Goal: Information Seeking & Learning: Learn about a topic

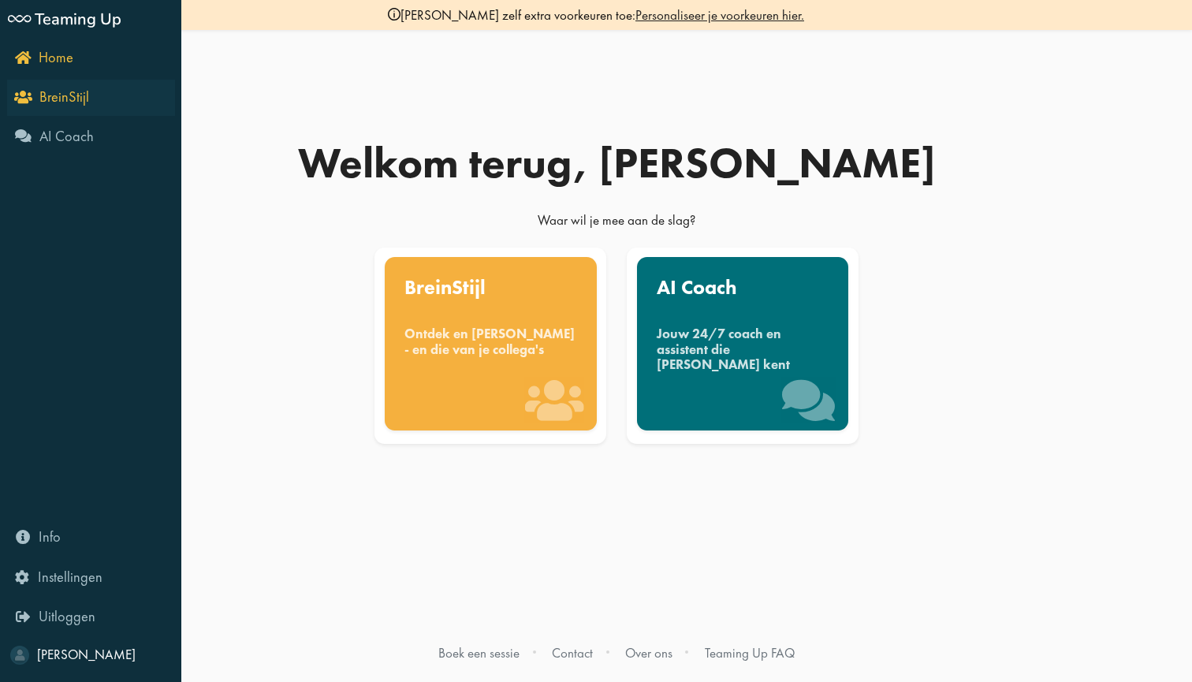
click at [117, 99] on link "BreinStijl" at bounding box center [91, 98] width 168 height 36
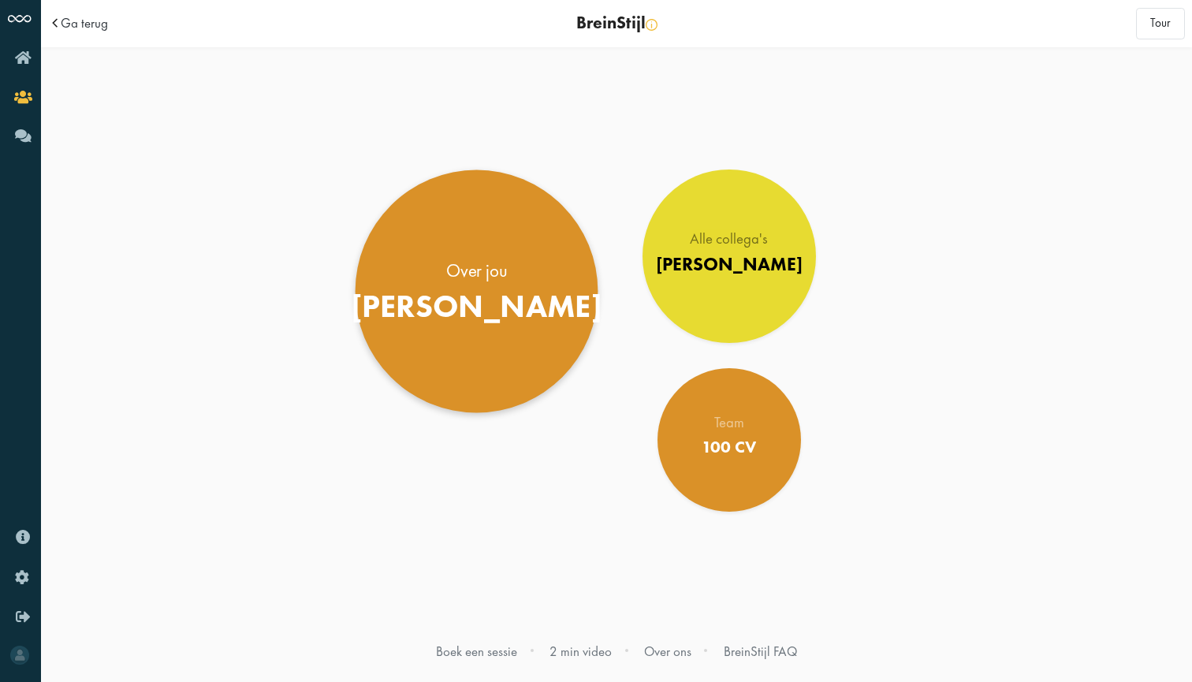
click at [469, 291] on div "[PERSON_NAME]" at bounding box center [477, 306] width 252 height 38
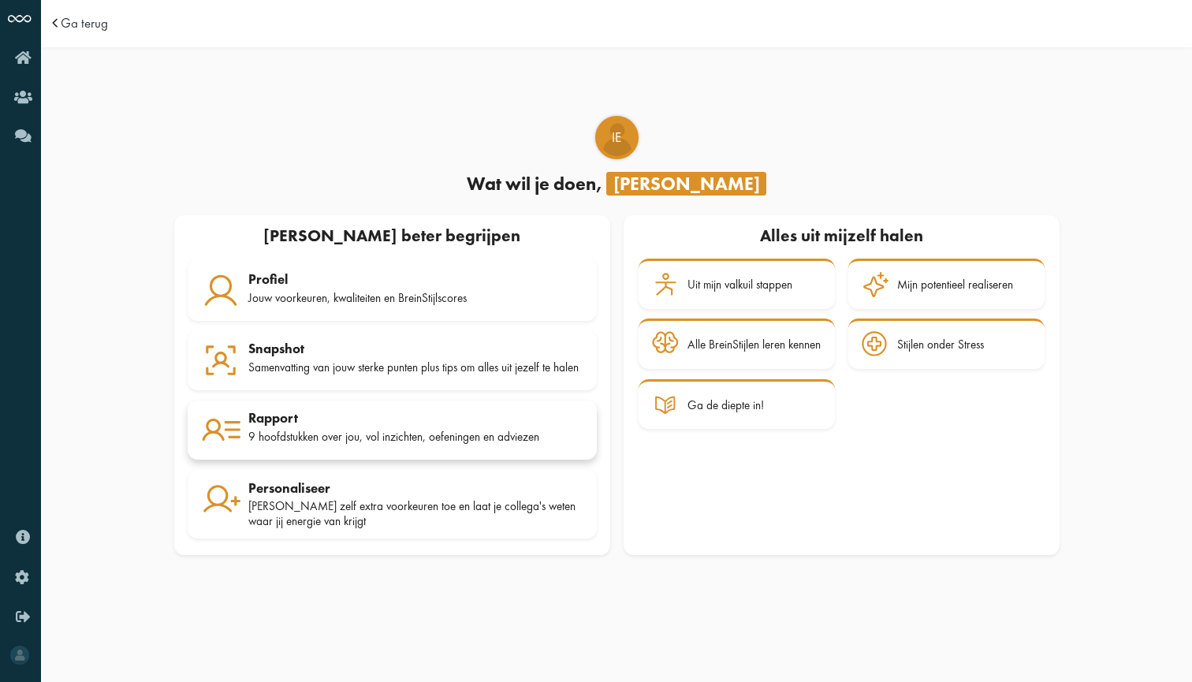
click at [446, 421] on div "Rapport" at bounding box center [415, 418] width 335 height 16
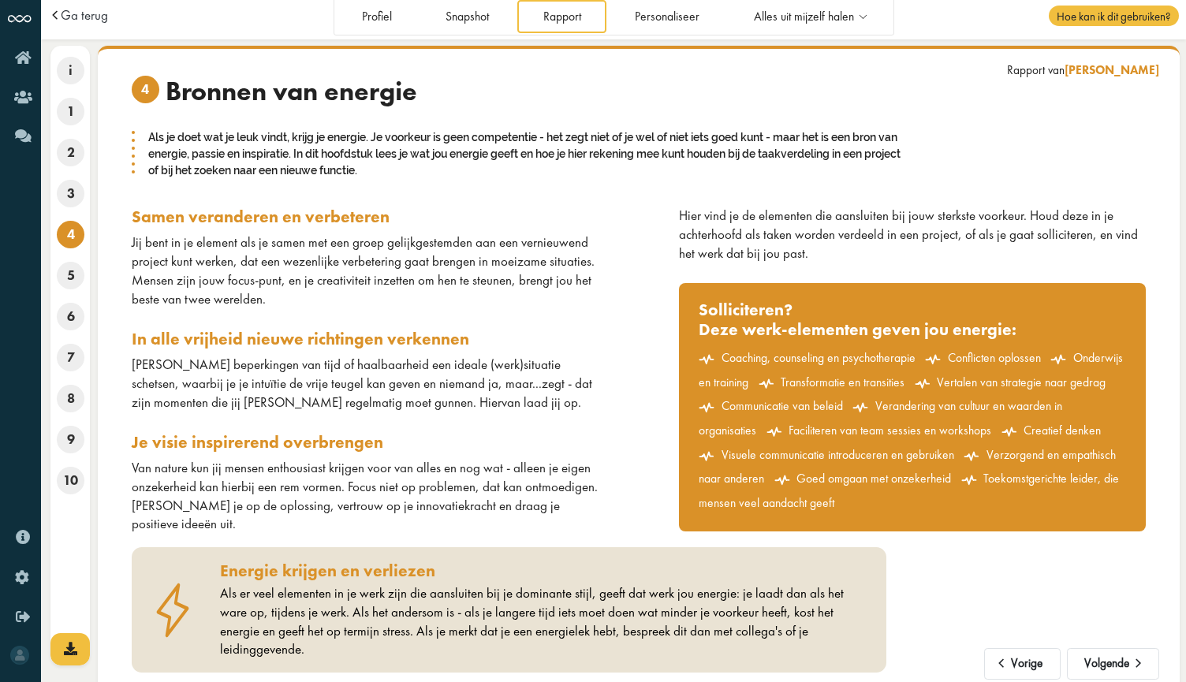
scroll to position [6, 0]
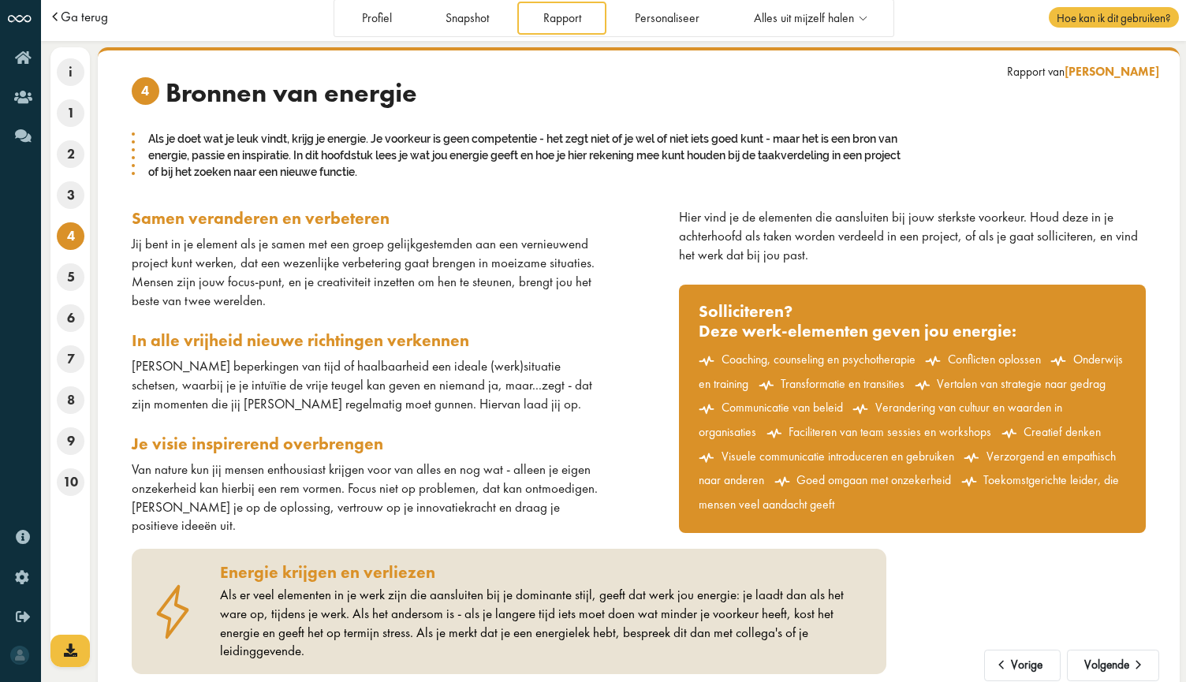
click at [104, 10] on span "Ga terug" at bounding box center [84, 16] width 47 height 13
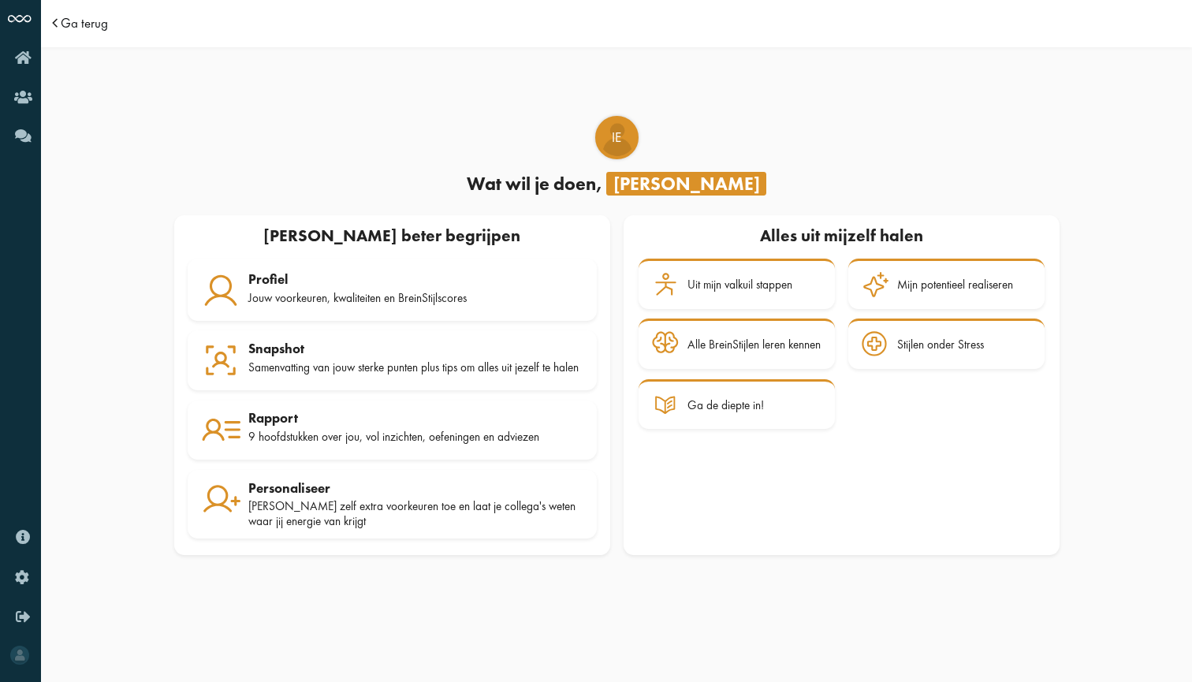
click at [90, 20] on span "Ga terug" at bounding box center [84, 23] width 47 height 13
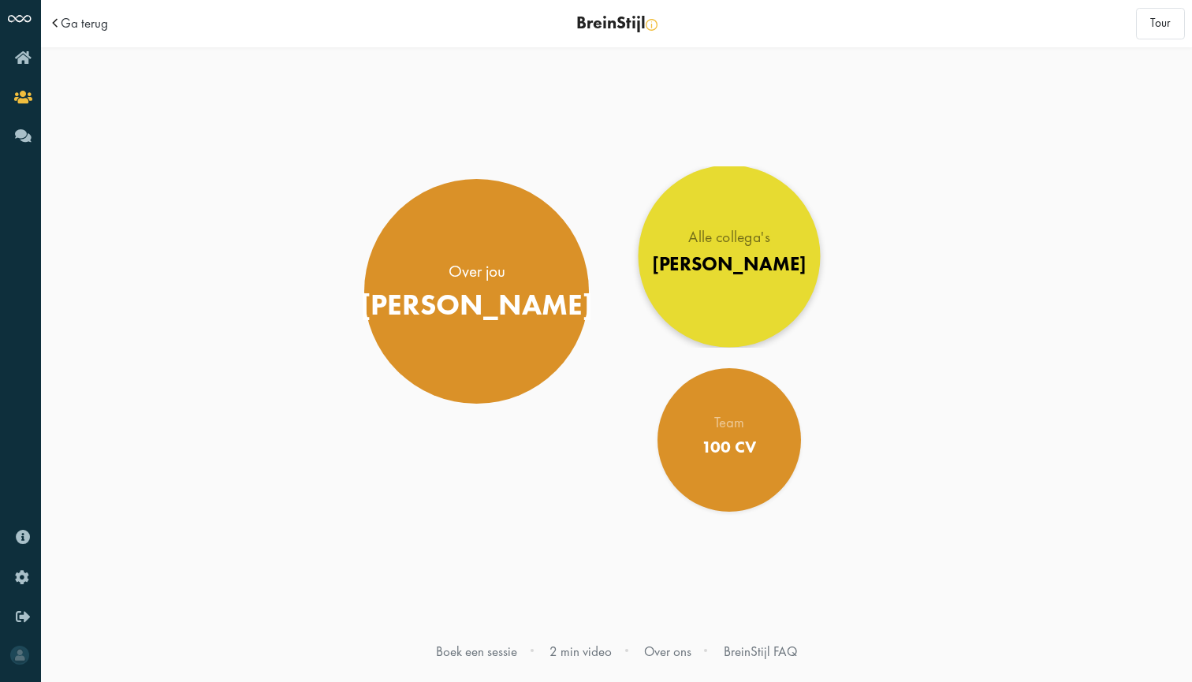
click at [759, 251] on div "Alle collega's Jonge Honden" at bounding box center [729, 256] width 154 height 53
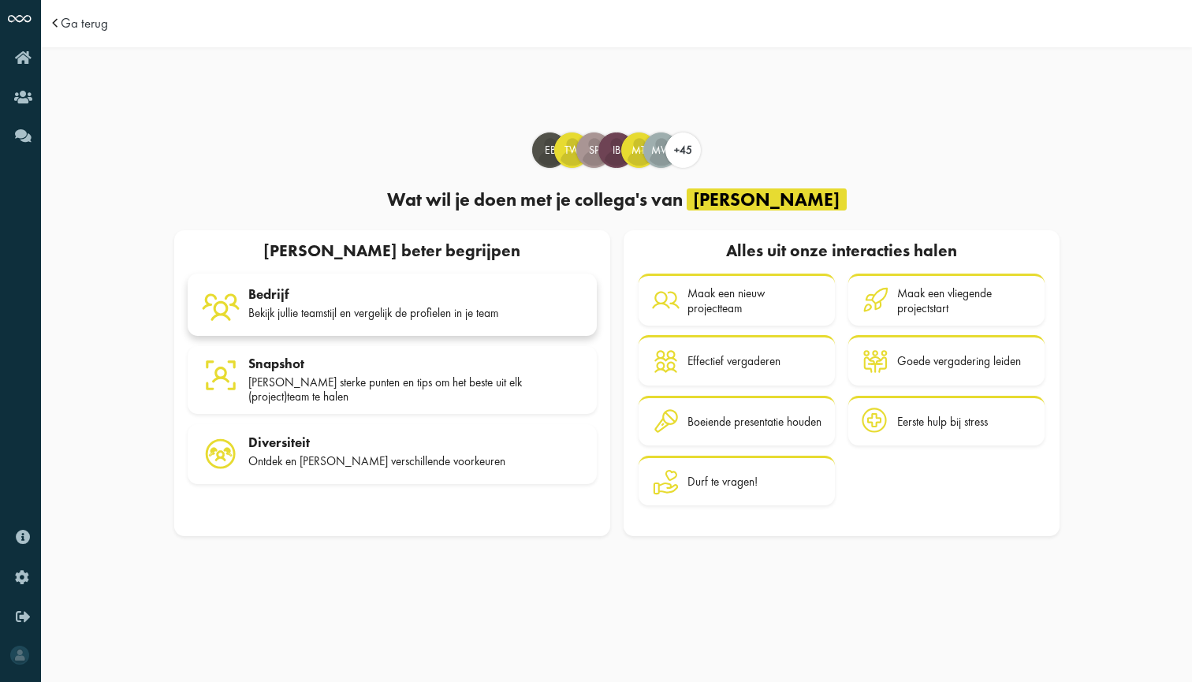
click at [431, 322] on div "[PERSON_NAME] jullie teamstijl en vergelijk de profielen in je team" at bounding box center [415, 305] width 335 height 39
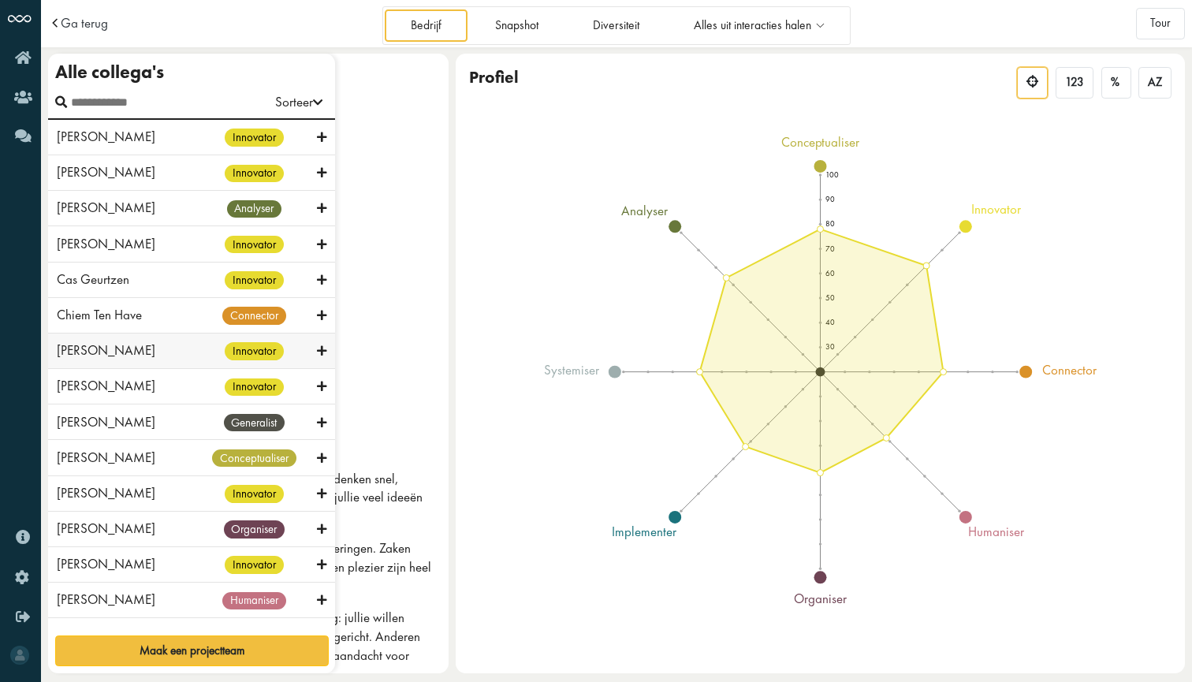
click at [72, 361] on div "Daan Sanders innovator" at bounding box center [191, 351] width 287 height 35
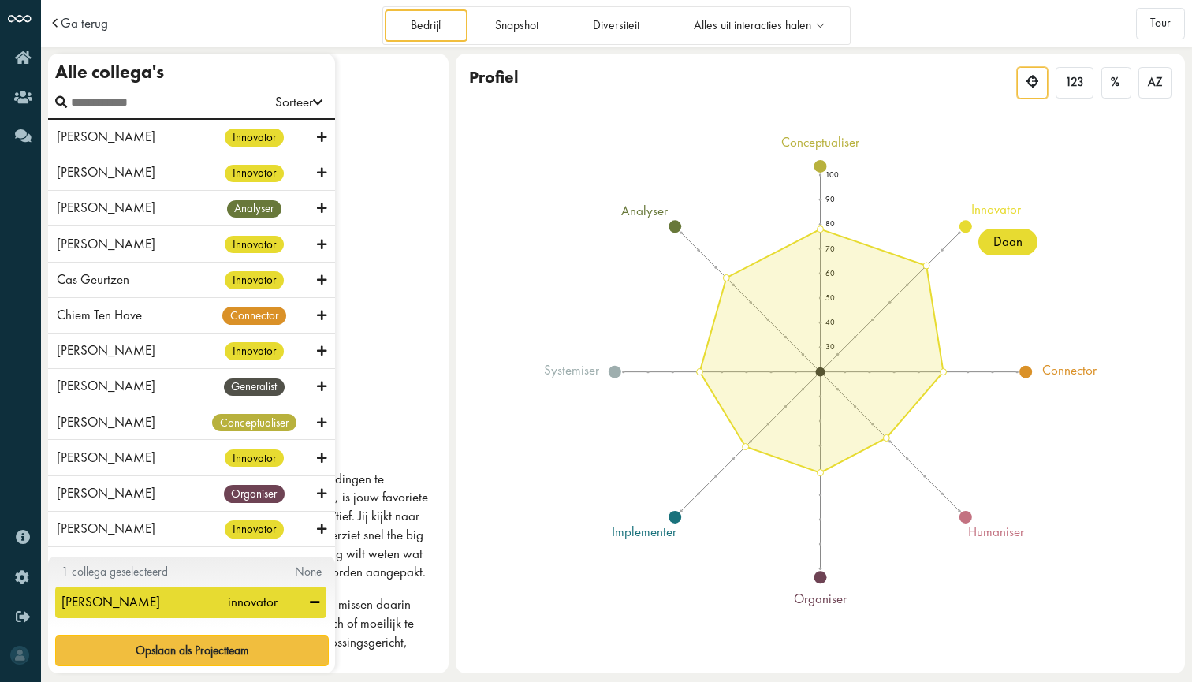
click at [72, 95] on input "test" at bounding box center [131, 102] width 129 height 27
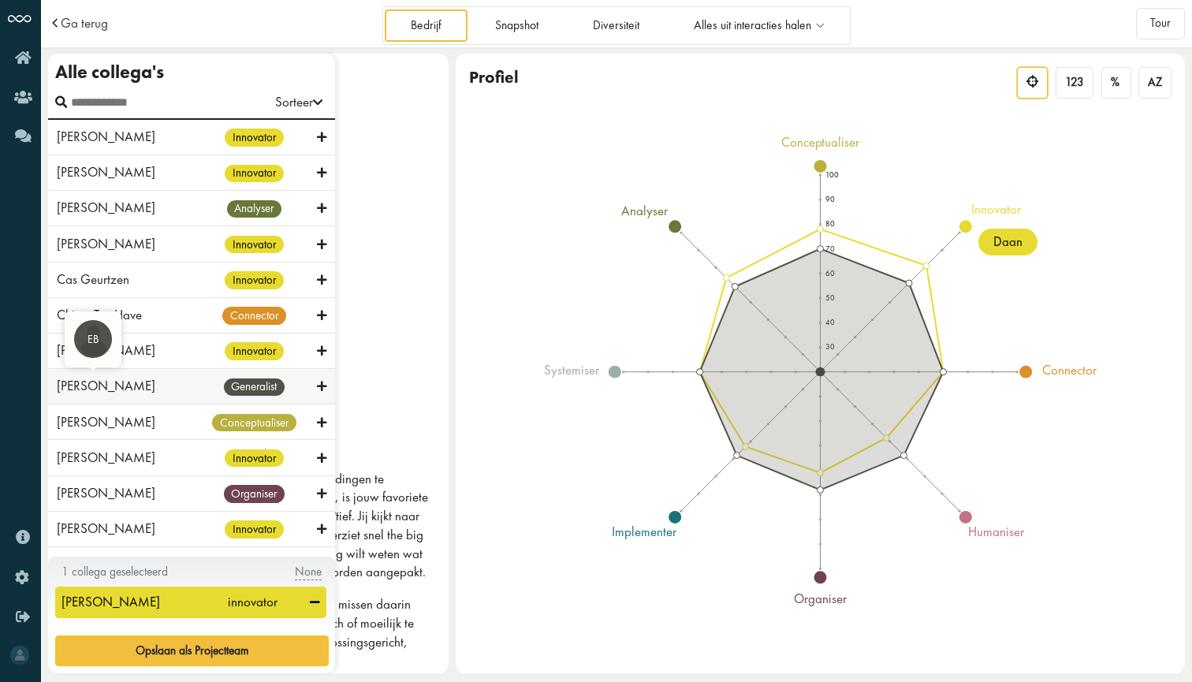
click at [124, 390] on span "Emma Braams" at bounding box center [106, 385] width 99 height 17
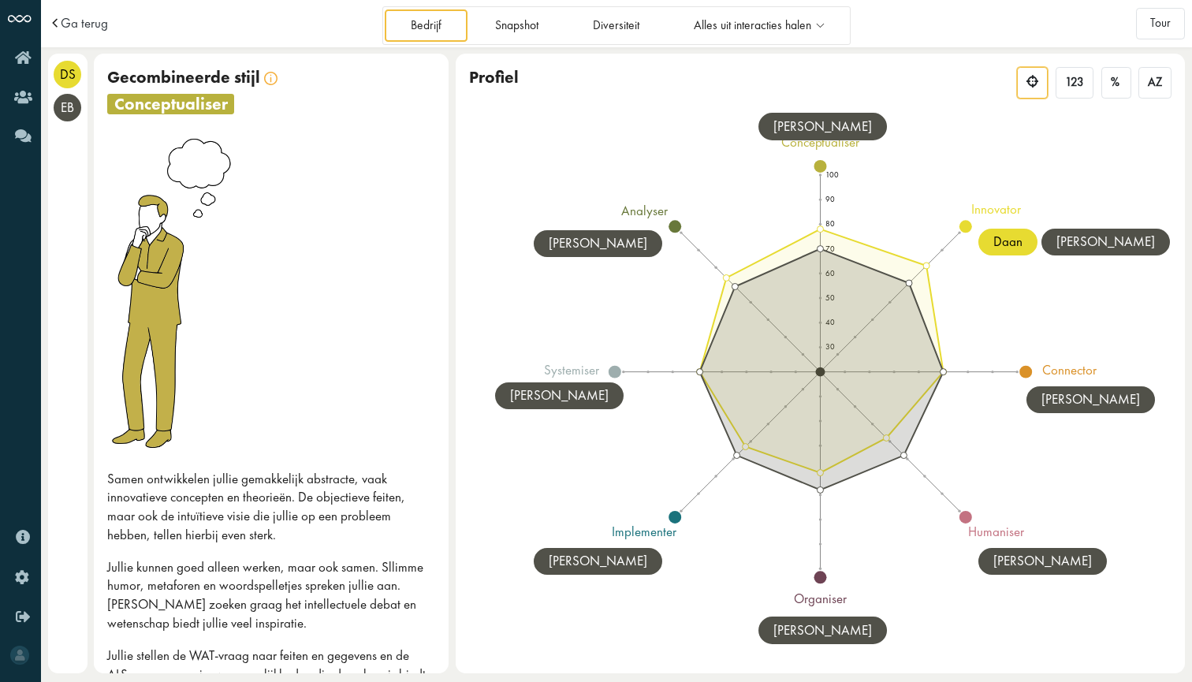
click at [903, 256] on icon "100 90 80 70 60 50 40 30 conceptualiser innovator connector humaniser organiser…" at bounding box center [821, 372] width 650 height 473
click at [894, 256] on icon at bounding box center [822, 352] width 244 height 244
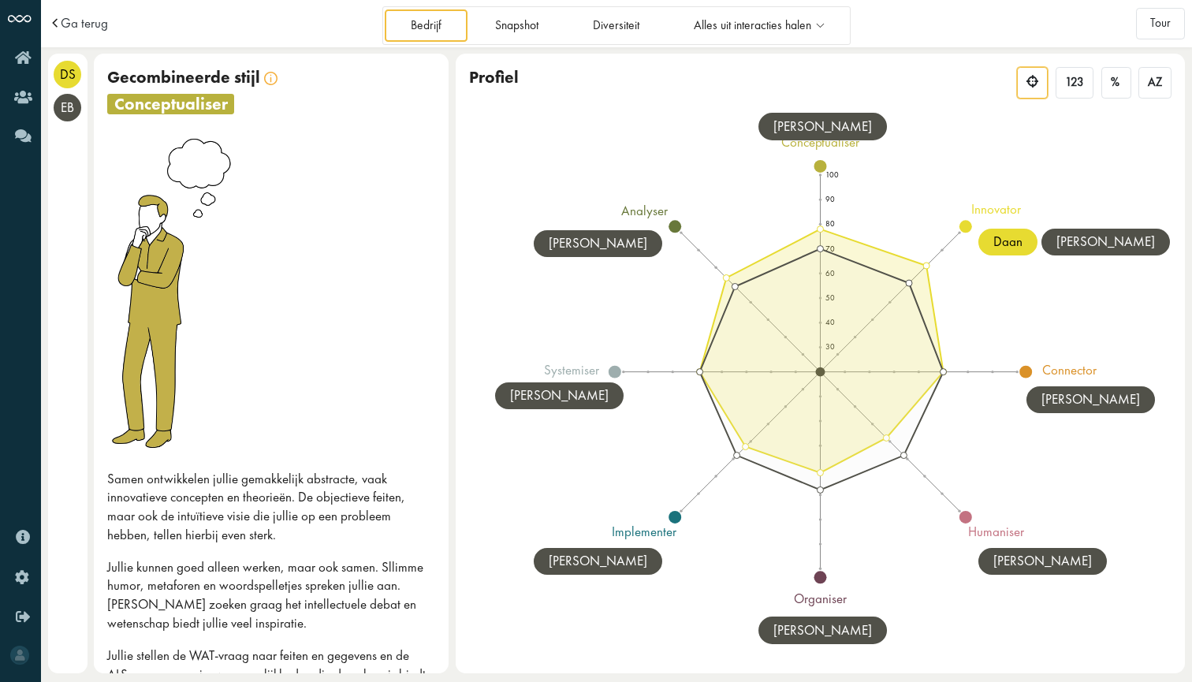
click at [894, 256] on icon at bounding box center [822, 352] width 244 height 244
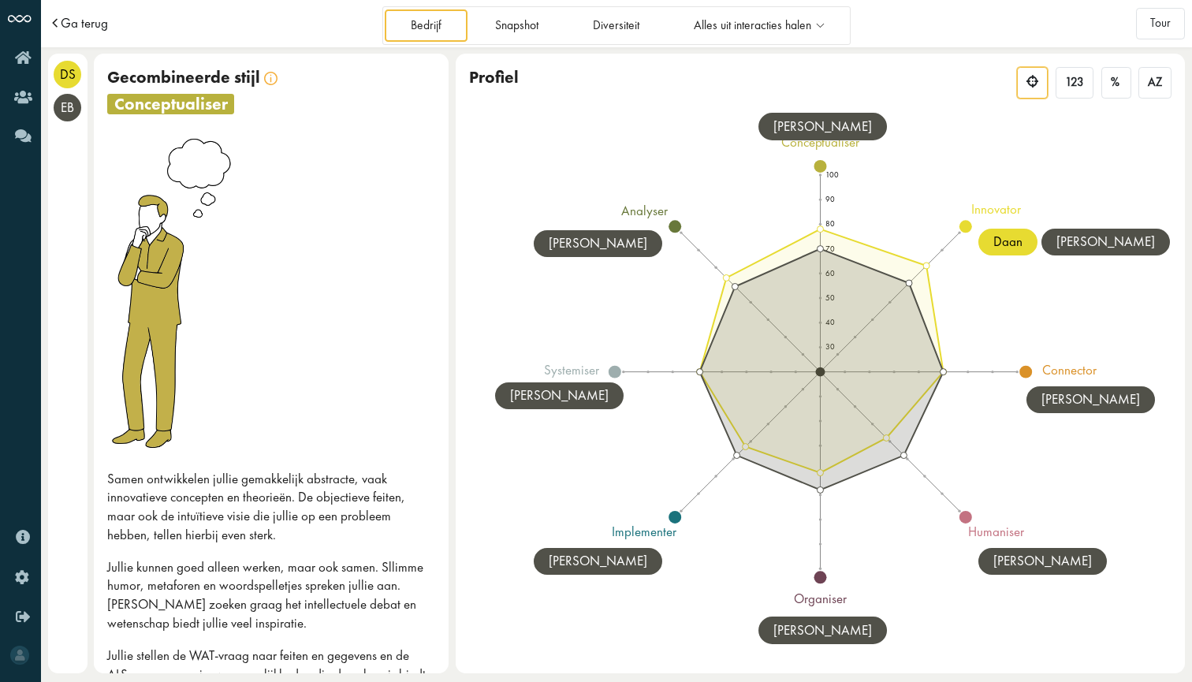
click at [63, 17] on span "Ga terug" at bounding box center [84, 23] width 47 height 13
